Goal: Use online tool/utility: Utilize a website feature to perform a specific function

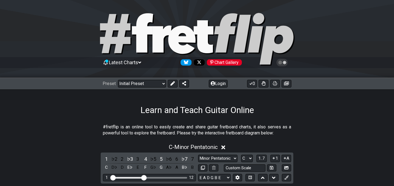
scroll to position [105, 0]
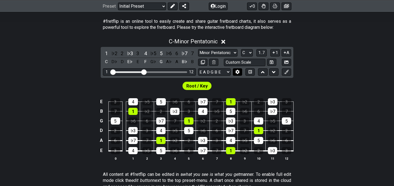
click at [239, 73] on icon at bounding box center [237, 72] width 4 height 4
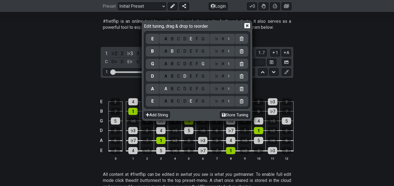
click at [177, 101] on div "C" at bounding box center [178, 101] width 6 height 6
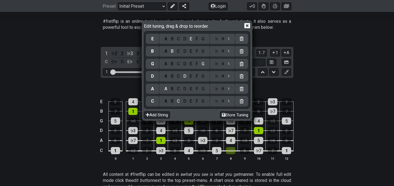
click at [221, 100] on div "♯" at bounding box center [223, 101] width 7 height 6
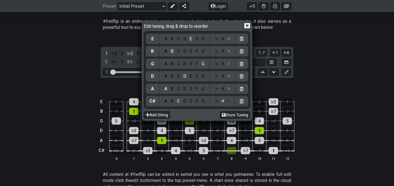
click at [203, 88] on div "G" at bounding box center [203, 89] width 6 height 6
click at [223, 88] on div "♯" at bounding box center [223, 89] width 7 height 6
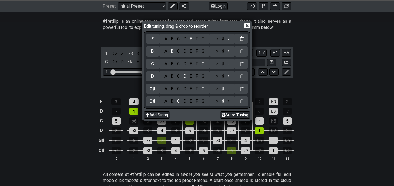
click at [178, 75] on div "C" at bounding box center [178, 76] width 6 height 6
click at [224, 77] on div "♯" at bounding box center [223, 76] width 7 height 6
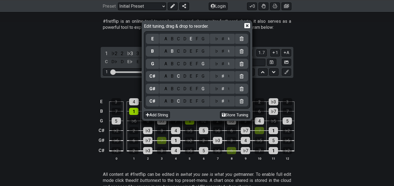
click at [197, 63] on div "F" at bounding box center [197, 64] width 6 height 6
click at [223, 64] on div "♯" at bounding box center [223, 64] width 7 height 6
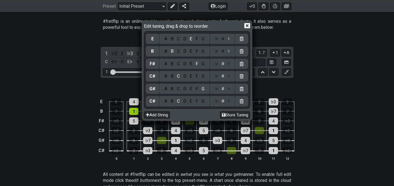
click at [165, 53] on div "A" at bounding box center [166, 51] width 6 height 6
click at [222, 52] on div "♯" at bounding box center [223, 51] width 7 height 6
click at [184, 39] on div "D" at bounding box center [185, 39] width 7 height 6
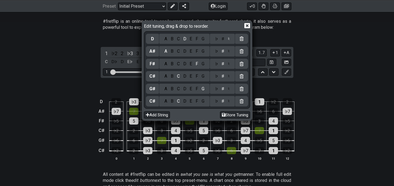
click at [222, 41] on div "♯" at bounding box center [223, 39] width 7 height 6
click at [250, 26] on icon at bounding box center [247, 25] width 6 height 5
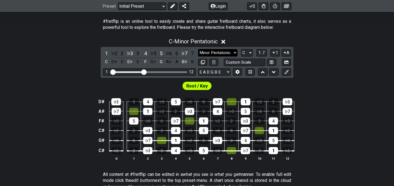
click at [227, 55] on select "Minor Pentatonic Click to edit Minor Pentatonic Major Pentatonic Minor Blues Ma…" at bounding box center [217, 52] width 39 height 7
select select "Major / [PERSON_NAME]"
click at [198, 49] on select "Minor Pentatonic Click to edit Minor Pentatonic Major Pentatonic Minor Blues Ma…" at bounding box center [217, 52] width 39 height 7
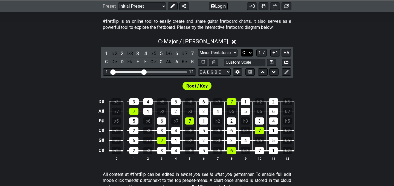
click at [249, 52] on select "A♭ A A♯ B♭ B C C♯ D♭ D D♯ E♭ E F F♯ G♭ G G♯" at bounding box center [247, 52] width 12 height 7
click at [241, 49] on select "A♭ A A♯ B♭ B C C♯ D♭ D D♯ E♭ E F F♯ G♭ G G♯" at bounding box center [247, 52] width 12 height 7
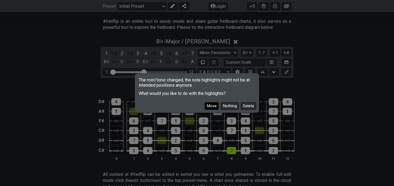
click at [213, 106] on button "Move" at bounding box center [212, 105] width 14 height 7
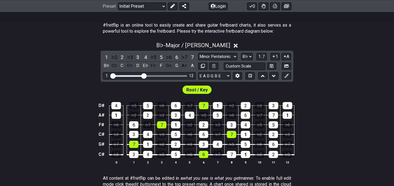
scroll to position [93, 0]
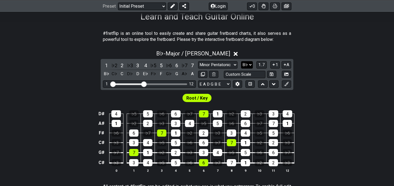
click at [248, 67] on select "A♭ A A♯ B♭ B C C♯ D♭ D D♯ E♭ E F F♯ G♭ G G♯" at bounding box center [247, 64] width 12 height 7
select select "C#"
click at [241, 61] on select "A♭ A A♯ B♭ B C C♯ D♭ D D♯ E♭ E F F♯ G♭ G G♯" at bounding box center [247, 64] width 12 height 7
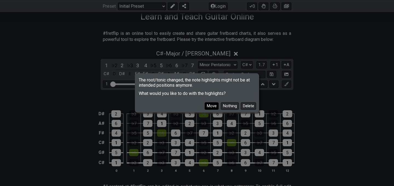
click at [217, 105] on button "Move" at bounding box center [212, 105] width 14 height 7
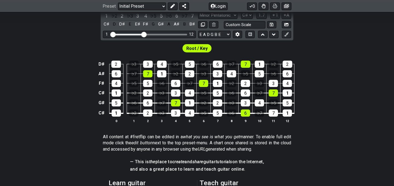
scroll to position [144, 0]
